Goal: Go to known website: Access a specific website the user already knows

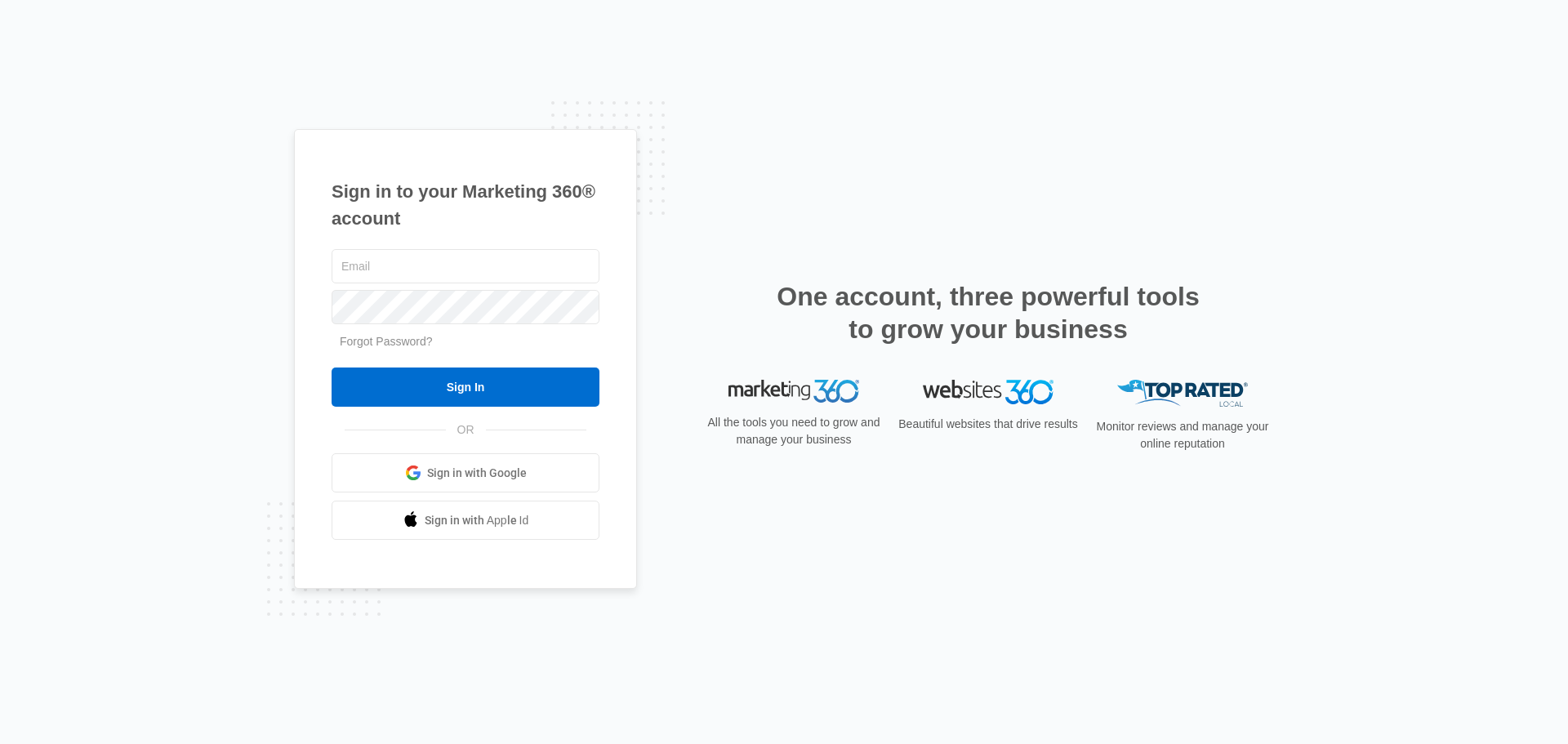
type input "[EMAIL_ADDRESS][DOMAIN_NAME]"
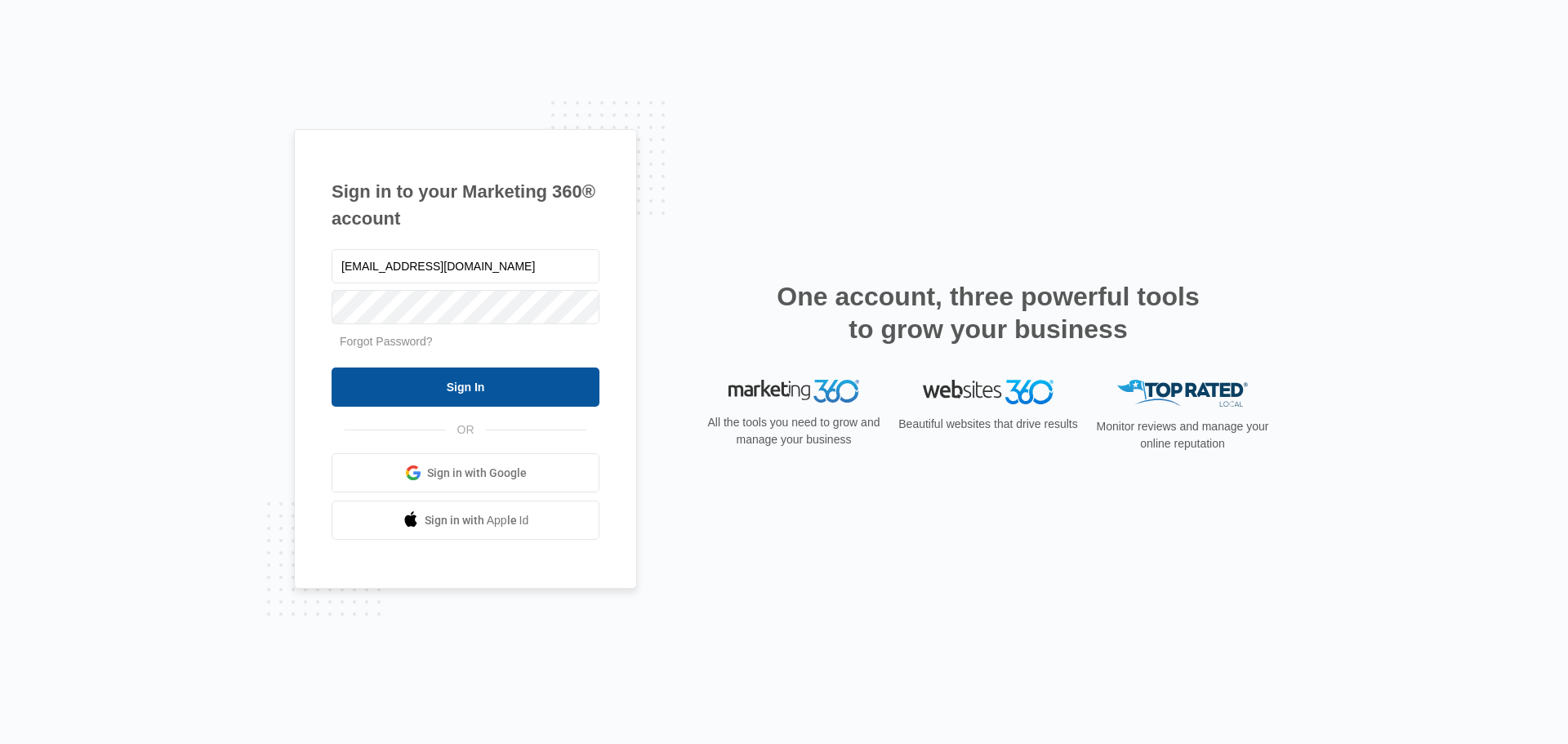
drag, startPoint x: 1435, startPoint y: 1, endPoint x: 526, endPoint y: 387, distance: 987.6
click at [526, 387] on input "Sign In" at bounding box center [465, 387] width 268 height 40
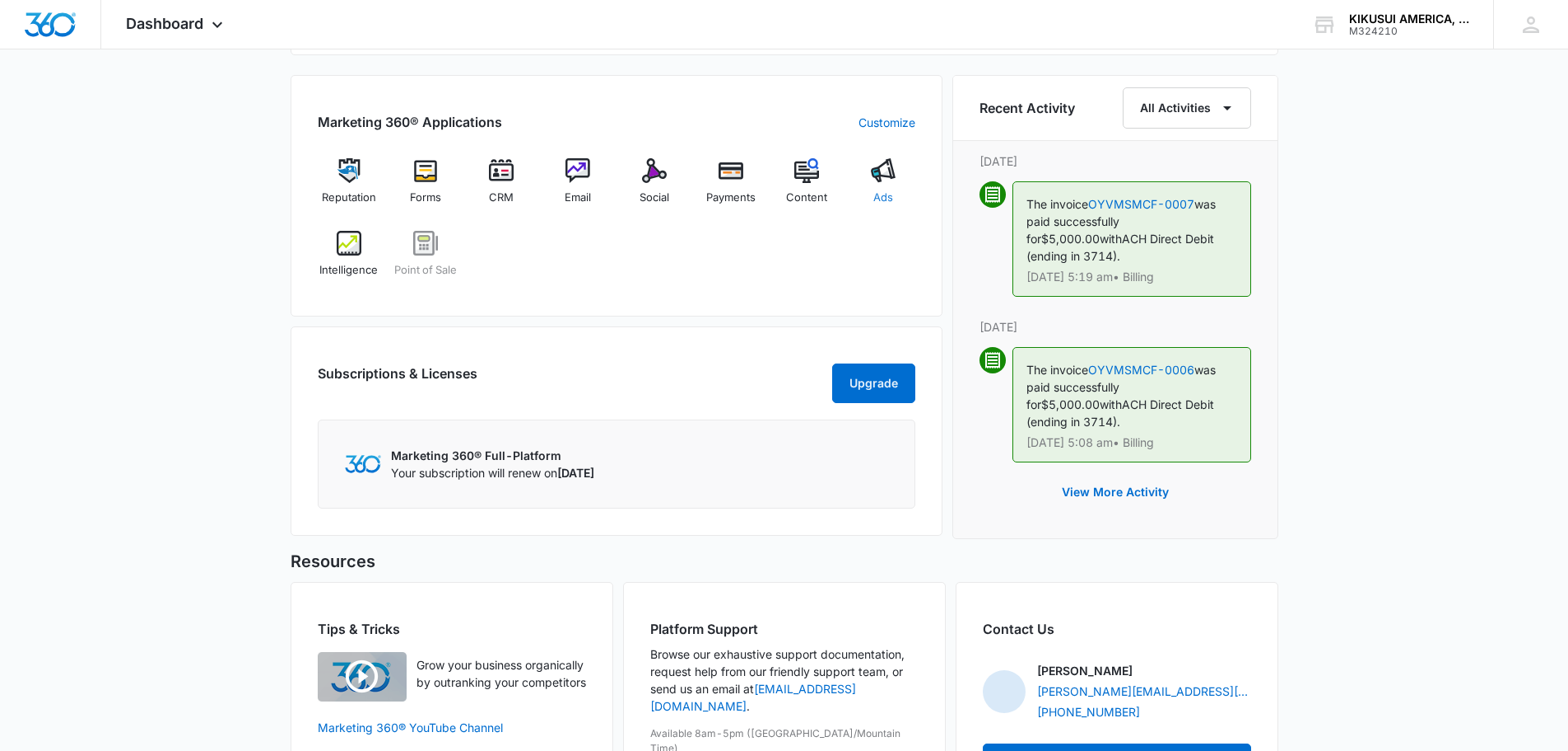
scroll to position [999, 0]
click at [870, 181] on div "Ads" at bounding box center [883, 188] width 63 height 59
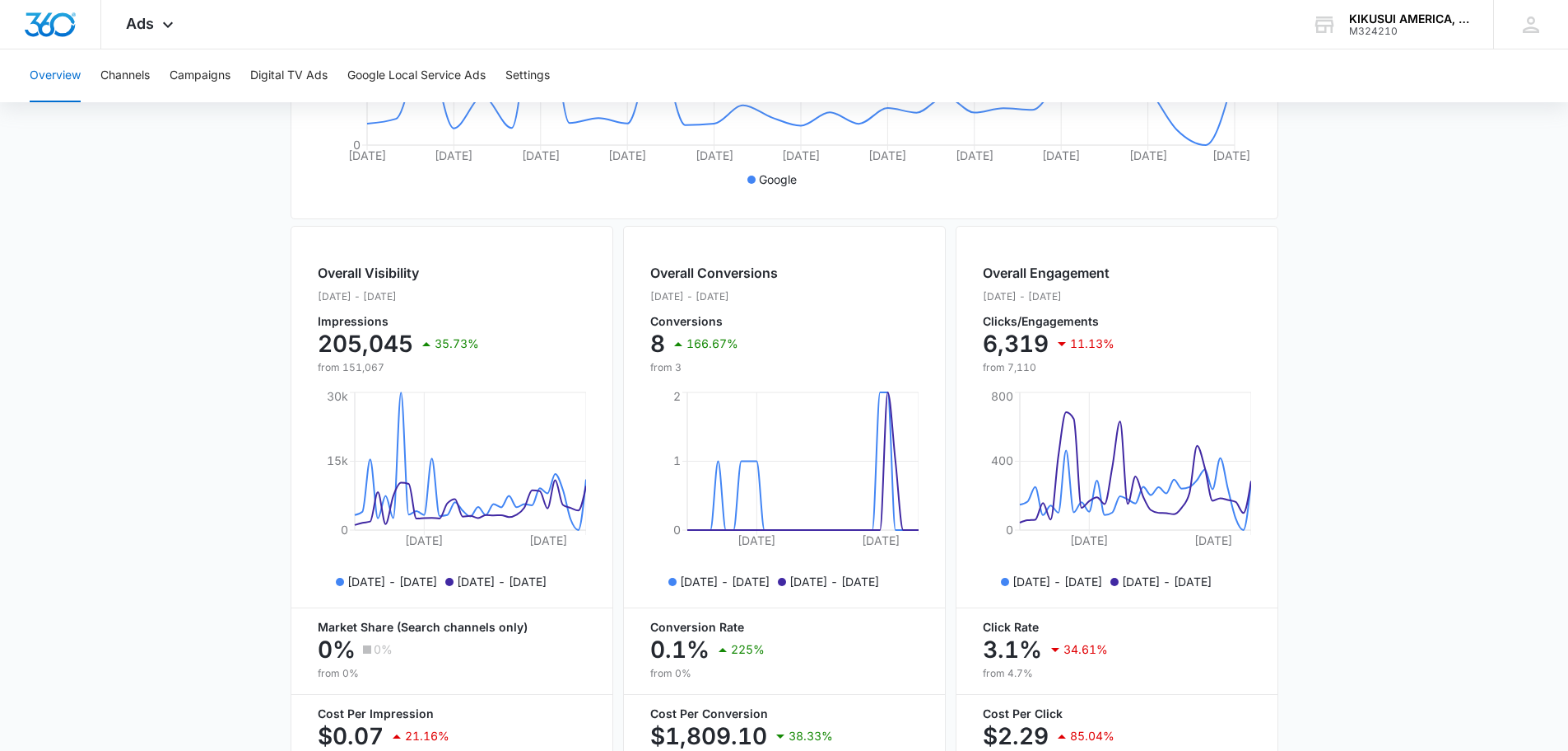
scroll to position [600, 0]
